Goal: Information Seeking & Learning: Learn about a topic

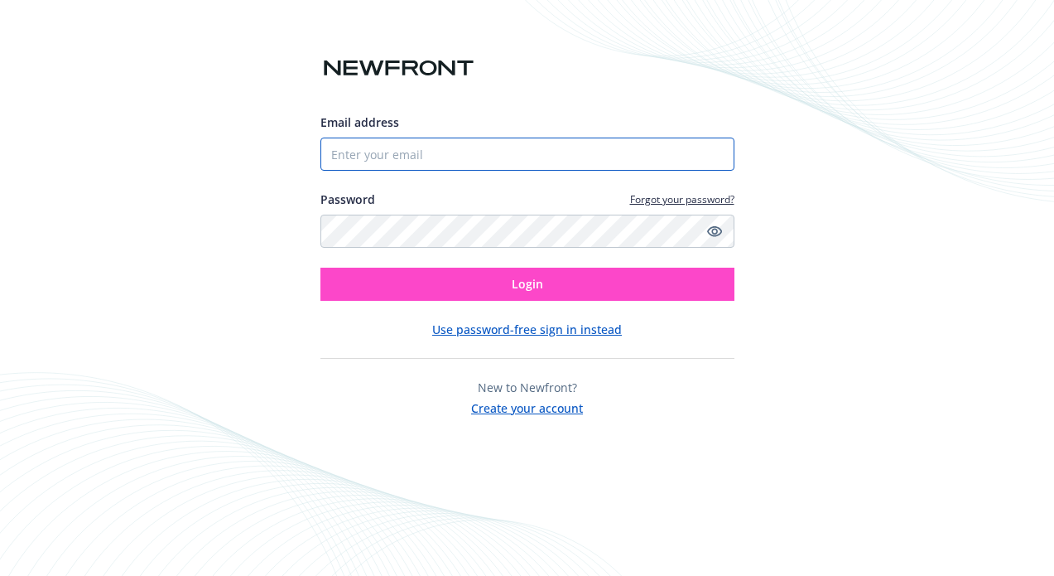
type input "[PERSON_NAME][EMAIL_ADDRESS][PERSON_NAME][DOMAIN_NAME]"
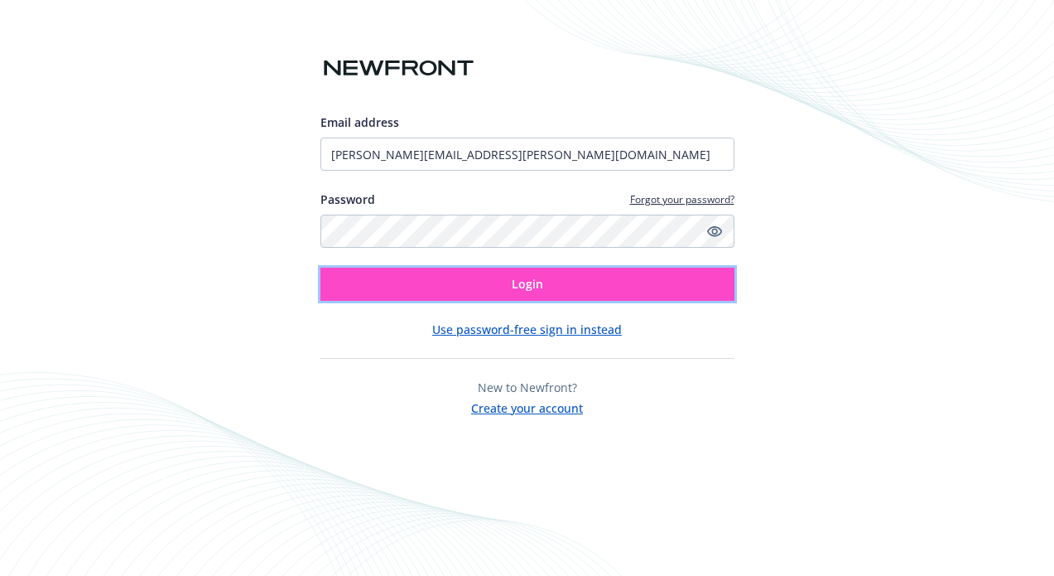
click at [443, 284] on button "Login" at bounding box center [528, 283] width 414 height 33
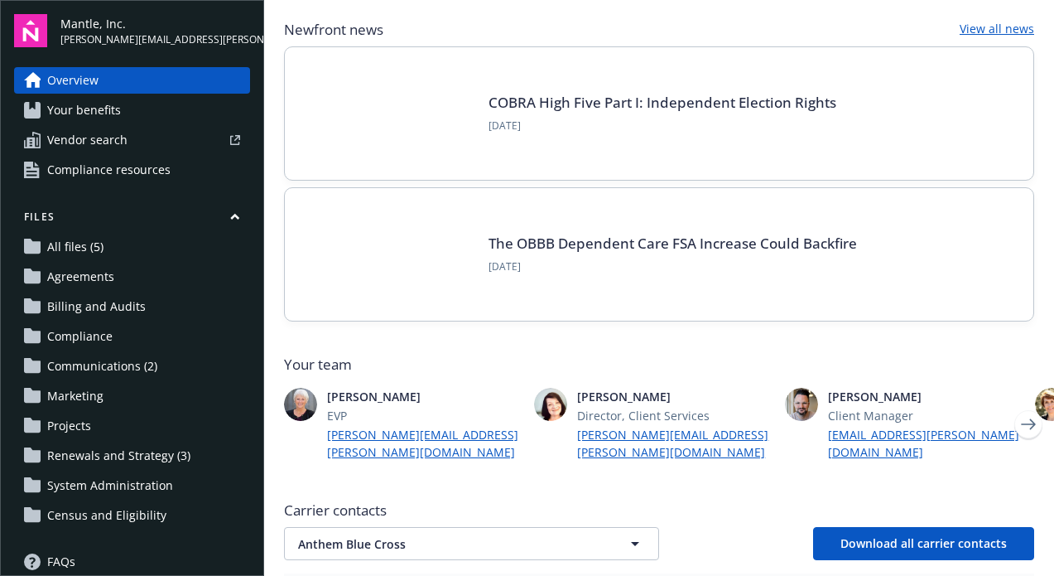
scroll to position [125, 0]
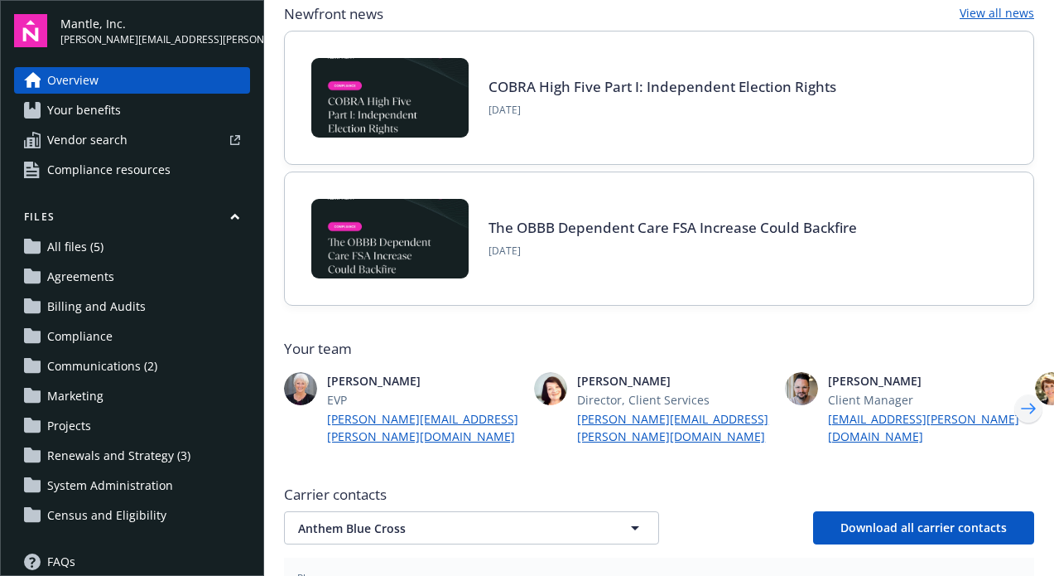
click at [1017, 396] on icon "Next" at bounding box center [1028, 408] width 27 height 33
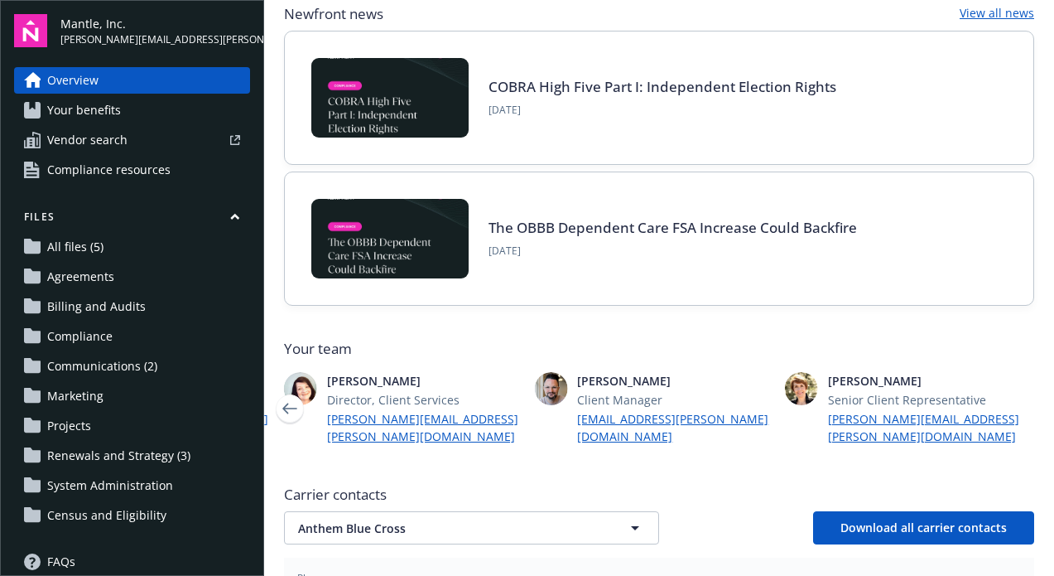
scroll to position [232, 0]
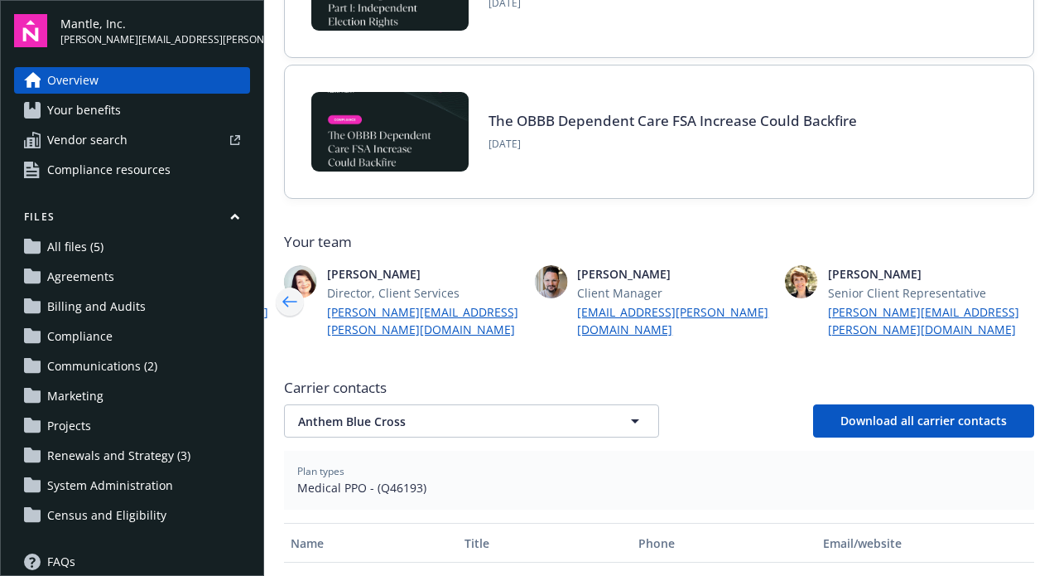
click at [283, 290] on icon "Previous" at bounding box center [290, 301] width 27 height 33
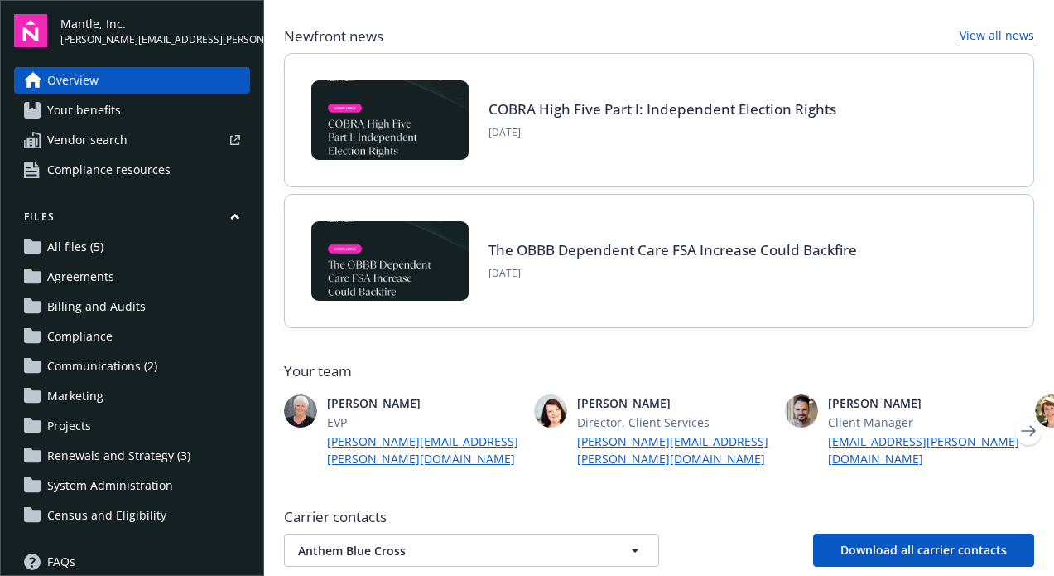
scroll to position [0, 0]
